Goal: Complete application form

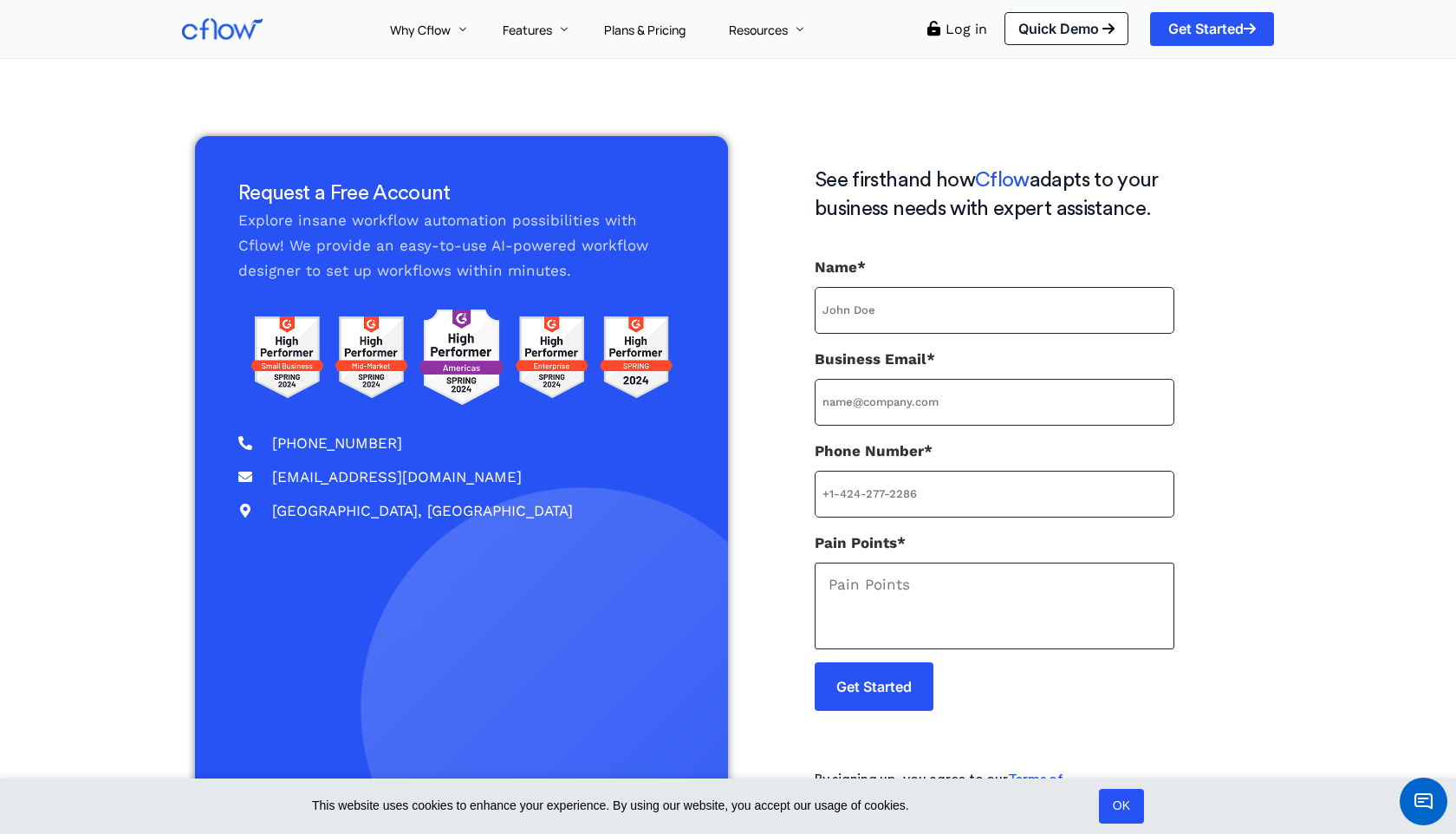
type input "kishore"
click at [933, 393] on input "Business Email*" at bounding box center [994, 403] width 360 height 47
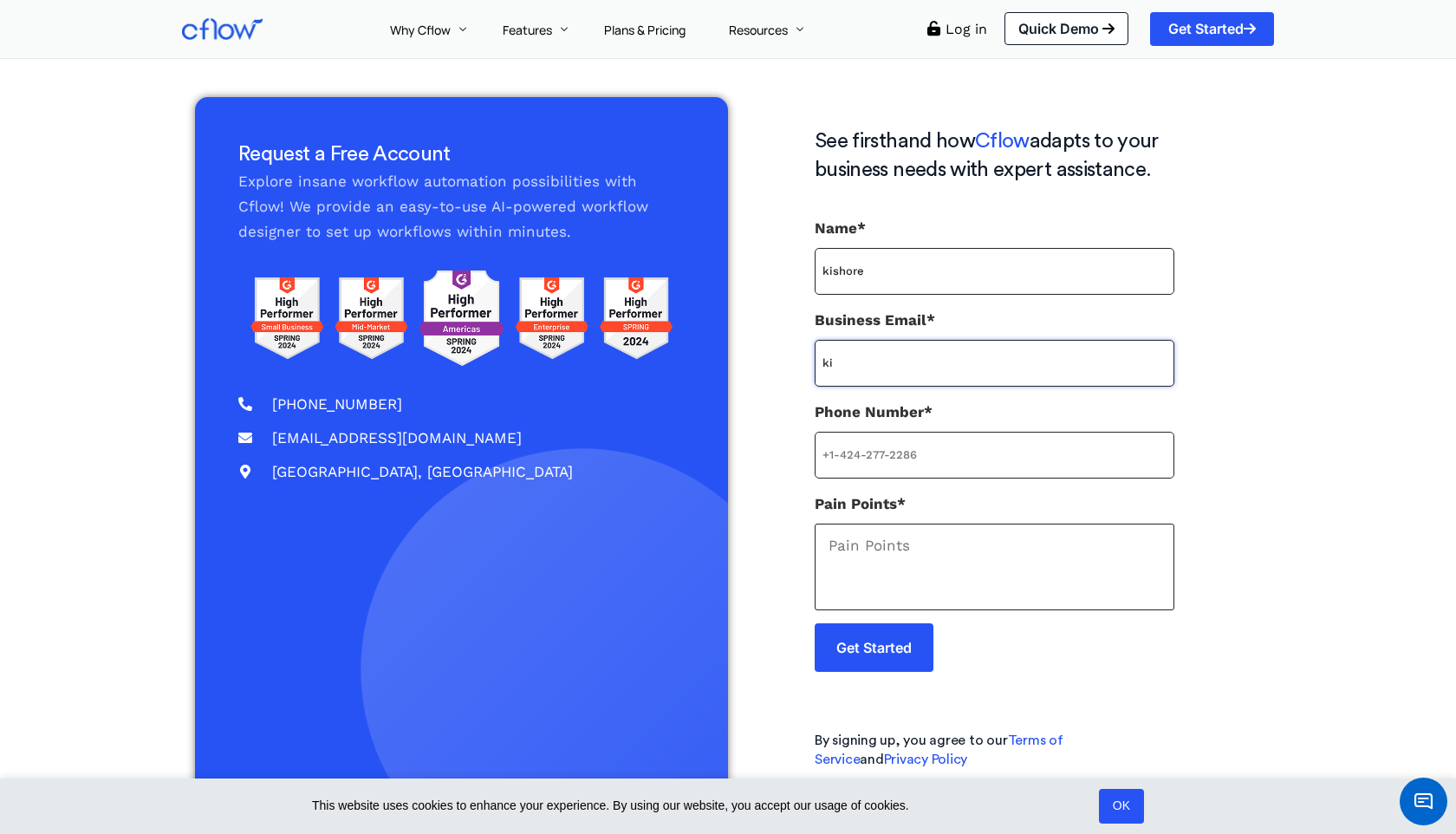
type input "kishore@cavintek.com"
click at [950, 445] on input "Phone Number*" at bounding box center [994, 455] width 360 height 47
type input "+91 82700 74418"
click at [921, 552] on textarea "Pain Points*" at bounding box center [994, 567] width 360 height 86
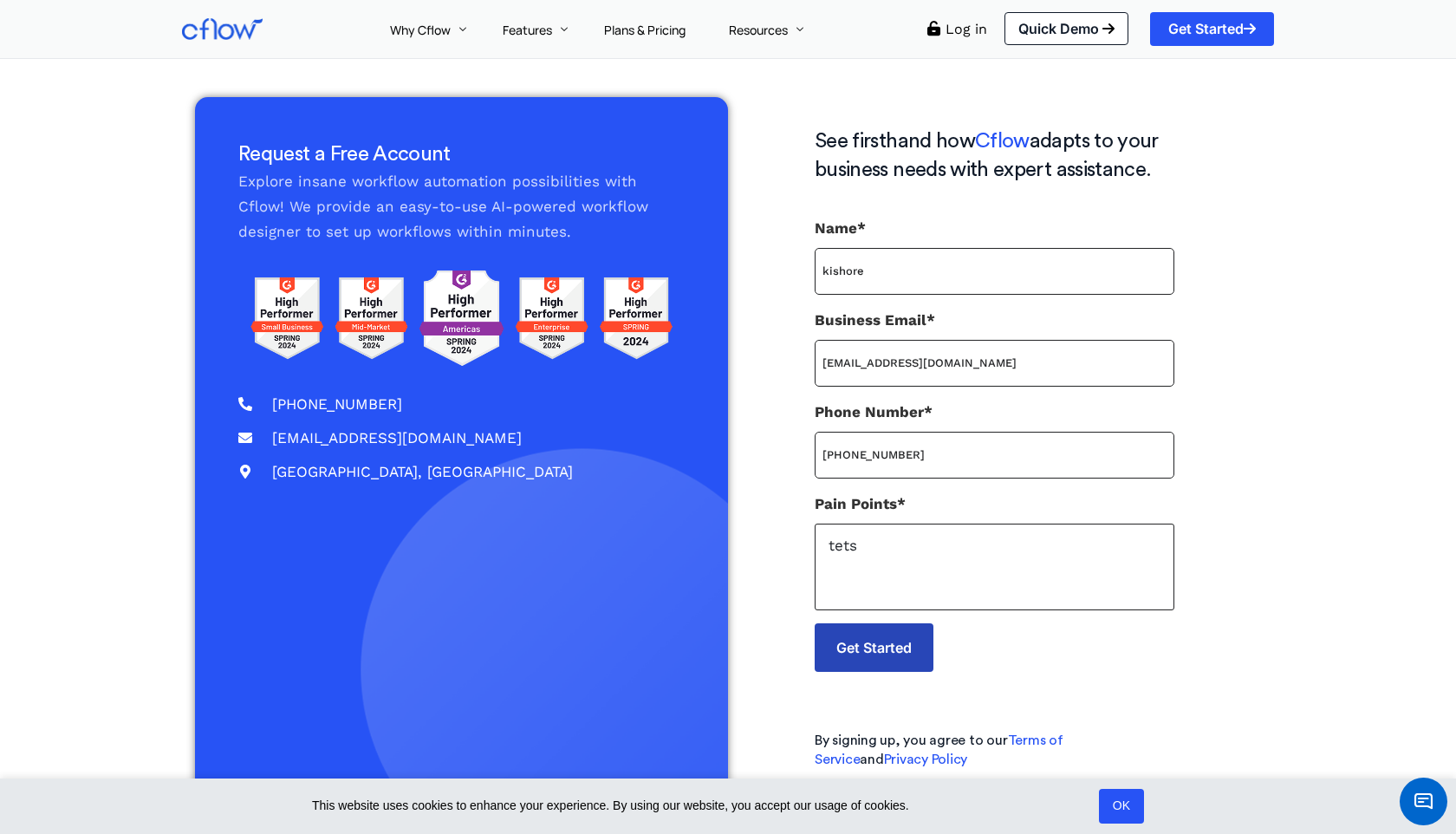
type textarea "tets"
click at [871, 664] on input "Get Started" at bounding box center [874, 648] width 119 height 49
type input "kishore@cavintek.com"
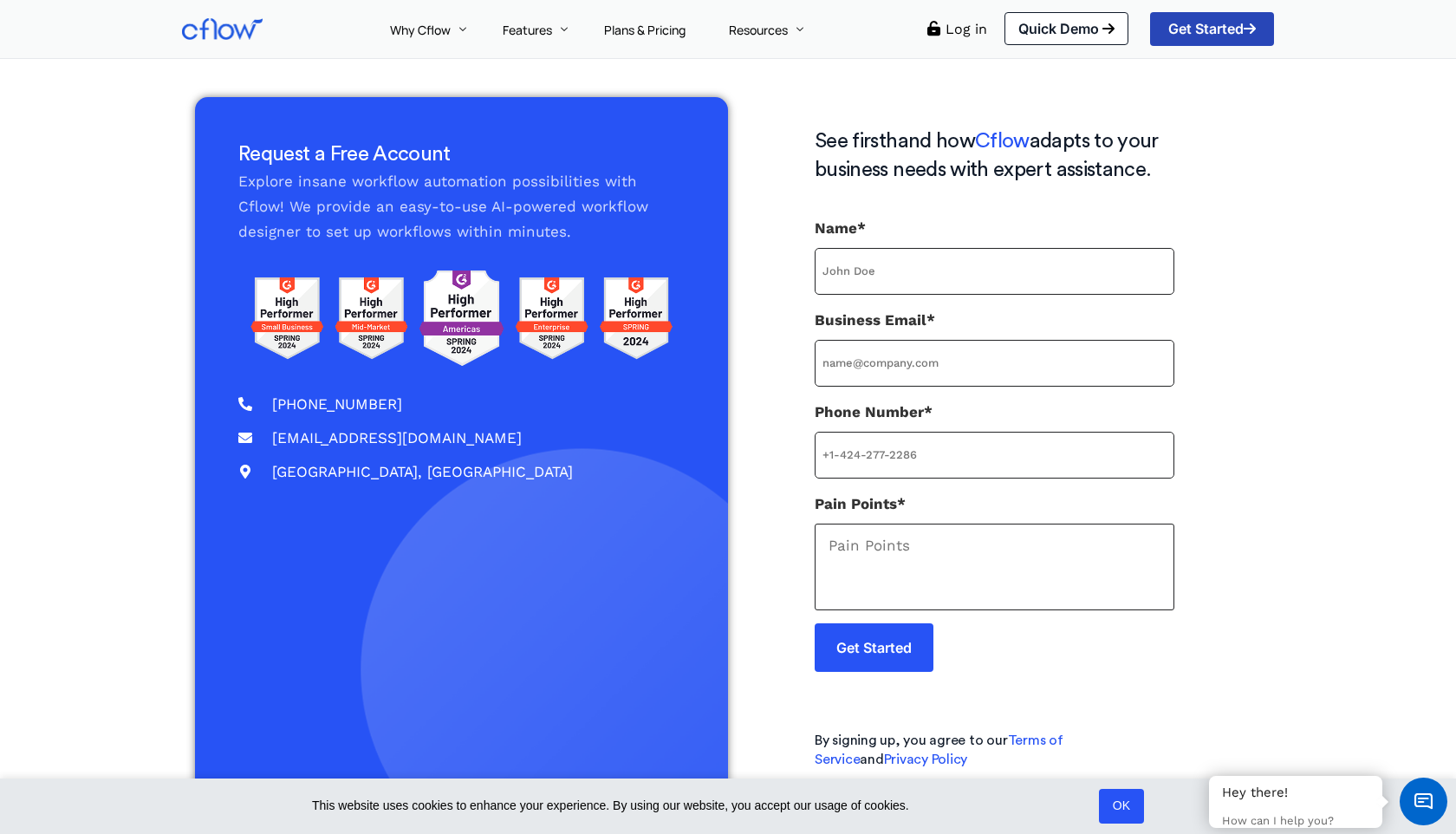
click at [1189, 22] on span "Get Started" at bounding box center [1212, 29] width 87 height 14
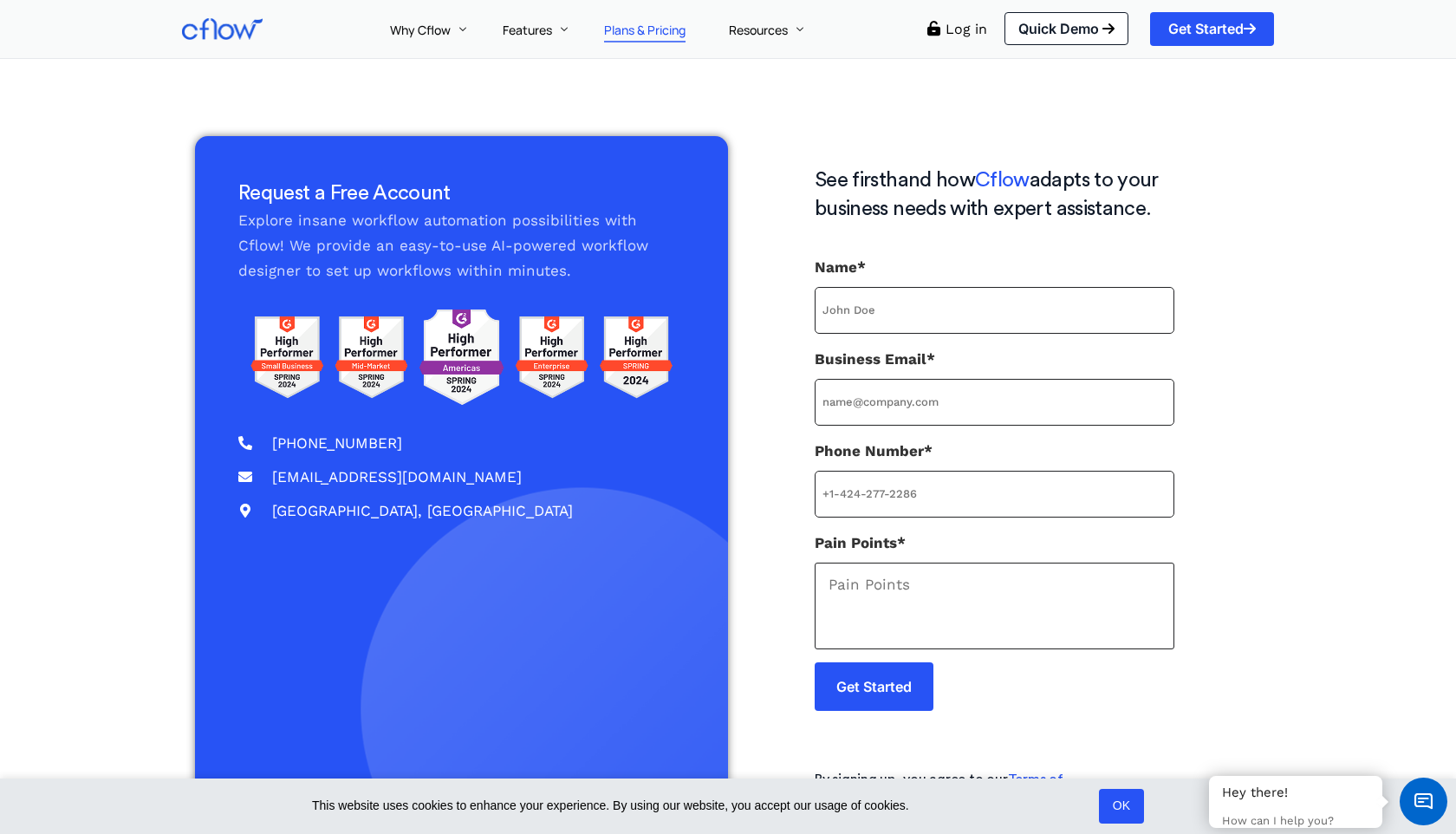
click at [642, 25] on span "Plans & Pricing" at bounding box center [644, 30] width 81 height 17
